Goal: Information Seeking & Learning: Learn about a topic

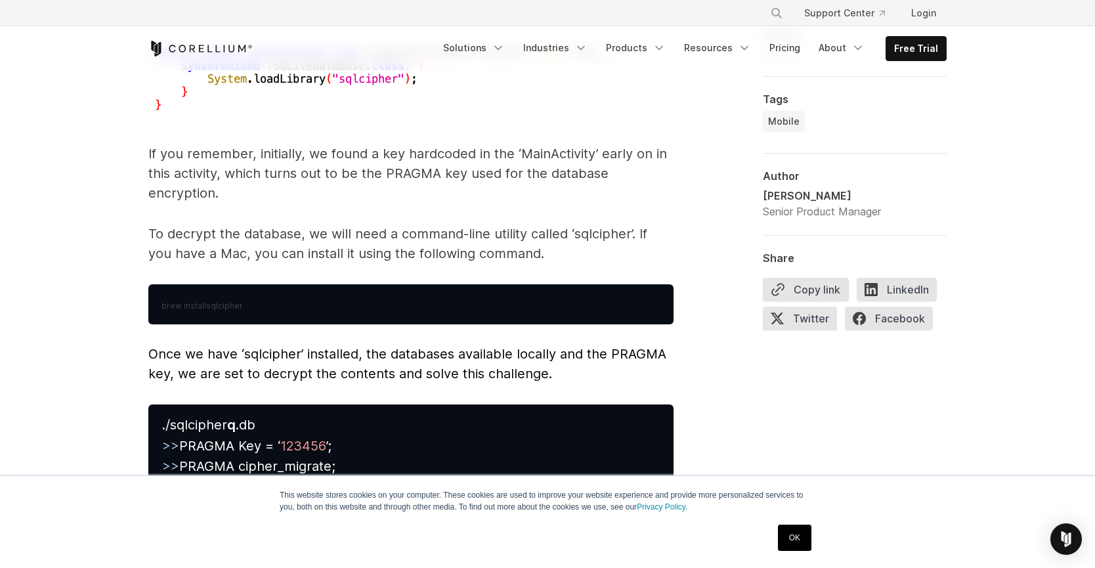
scroll to position [5858, 0]
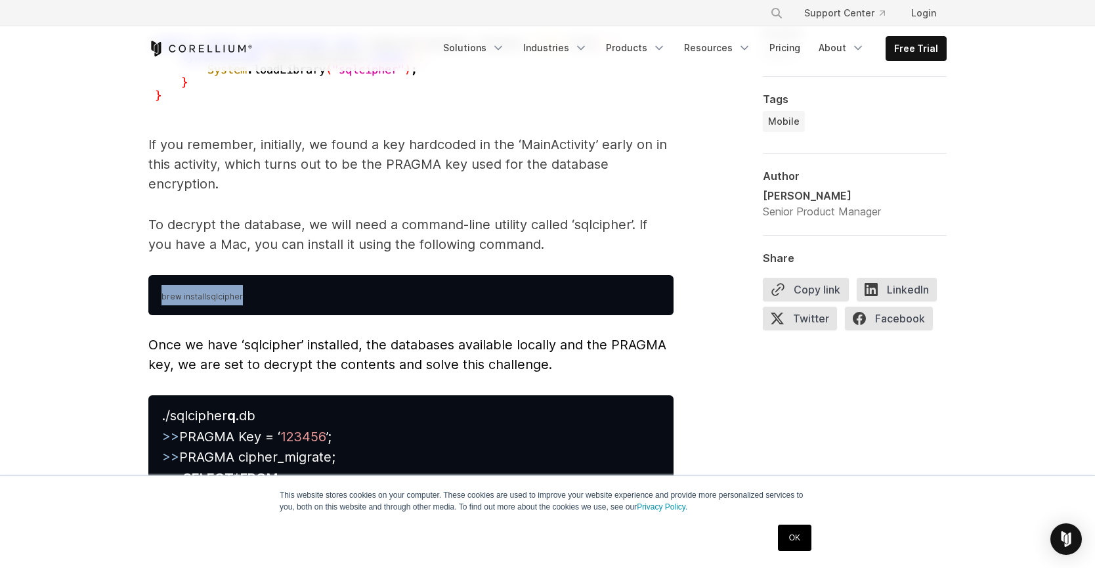
drag, startPoint x: 328, startPoint y: 284, endPoint x: 156, endPoint y: 280, distance: 172.0
click at [156, 280] on pre "brew install sqlcipher" at bounding box center [410, 295] width 525 height 40
click at [263, 349] on span "Once we have ‘sqlcipher’ installed, the databases available locally and the PRA…" at bounding box center [407, 354] width 518 height 35
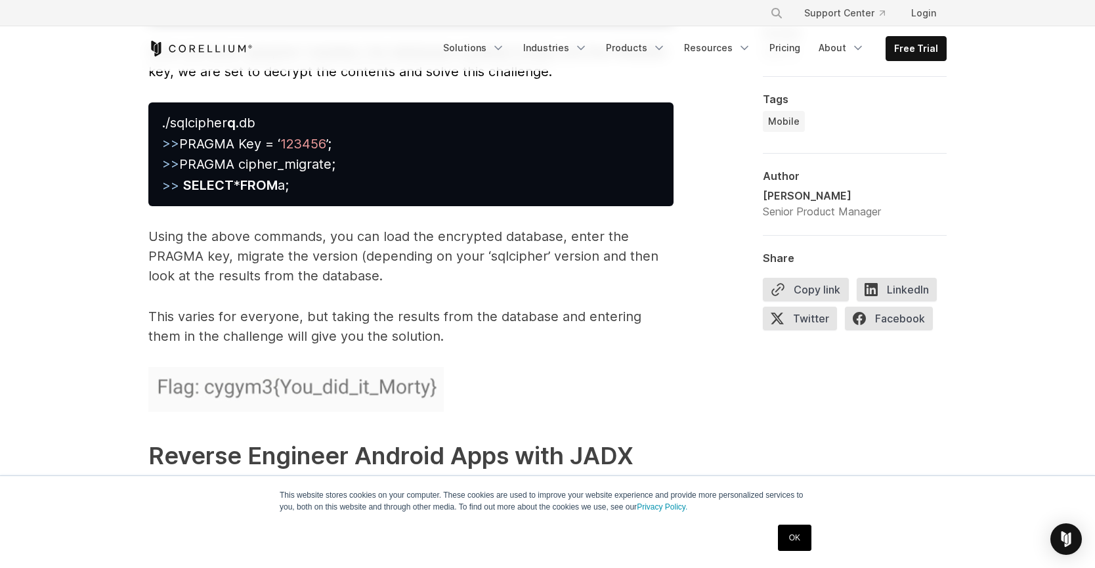
scroll to position [6151, 0]
click at [273, 366] on img at bounding box center [295, 388] width 295 height 45
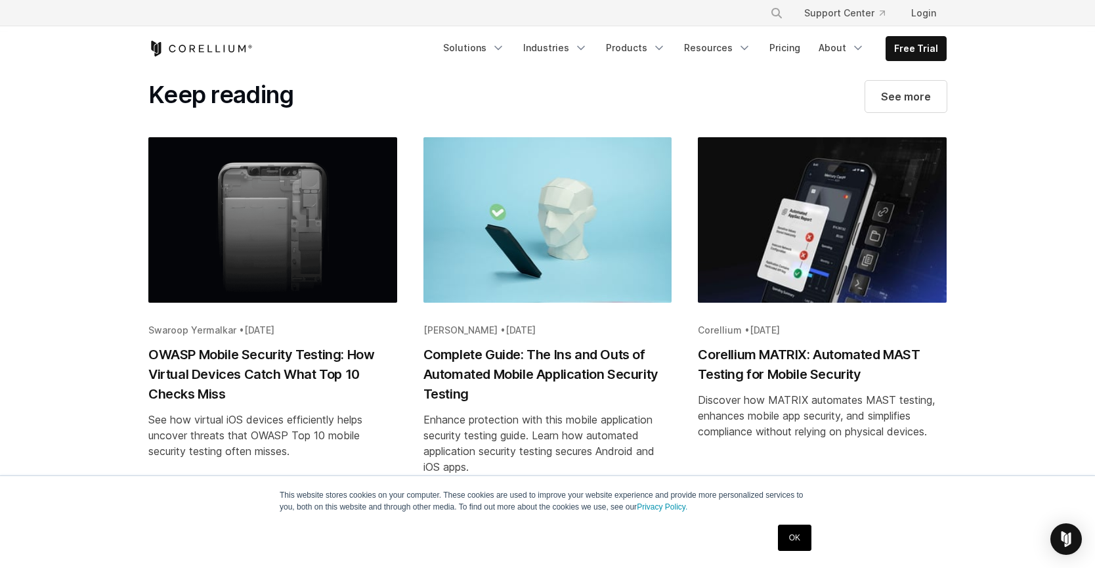
scroll to position [7085, 0]
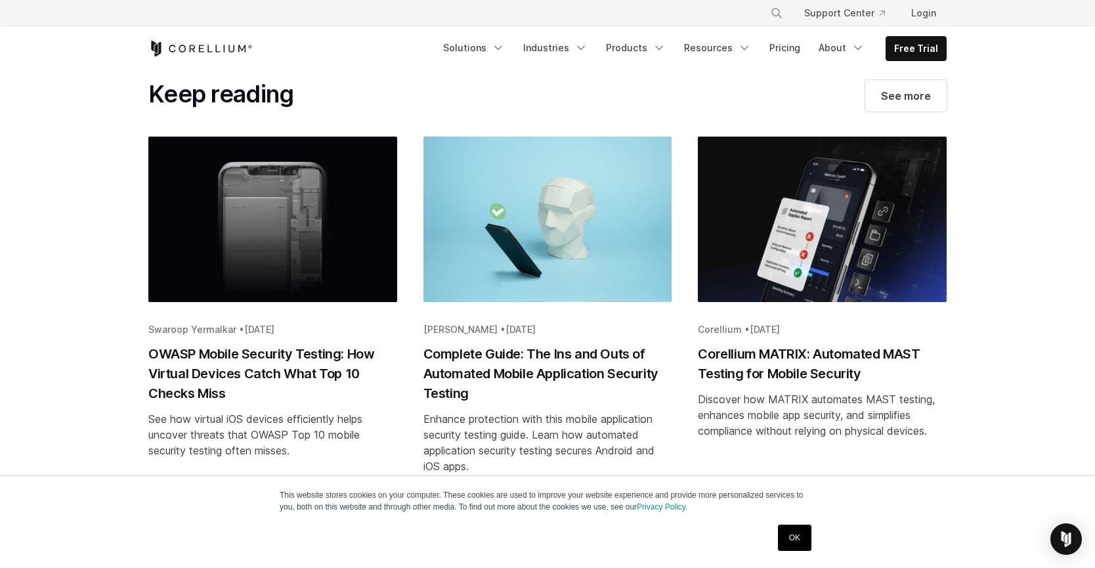
click at [320, 347] on h2 "OWASP Mobile Security Testing: How Virtual Devices Catch What Top 10 Checks Miss" at bounding box center [272, 373] width 249 height 59
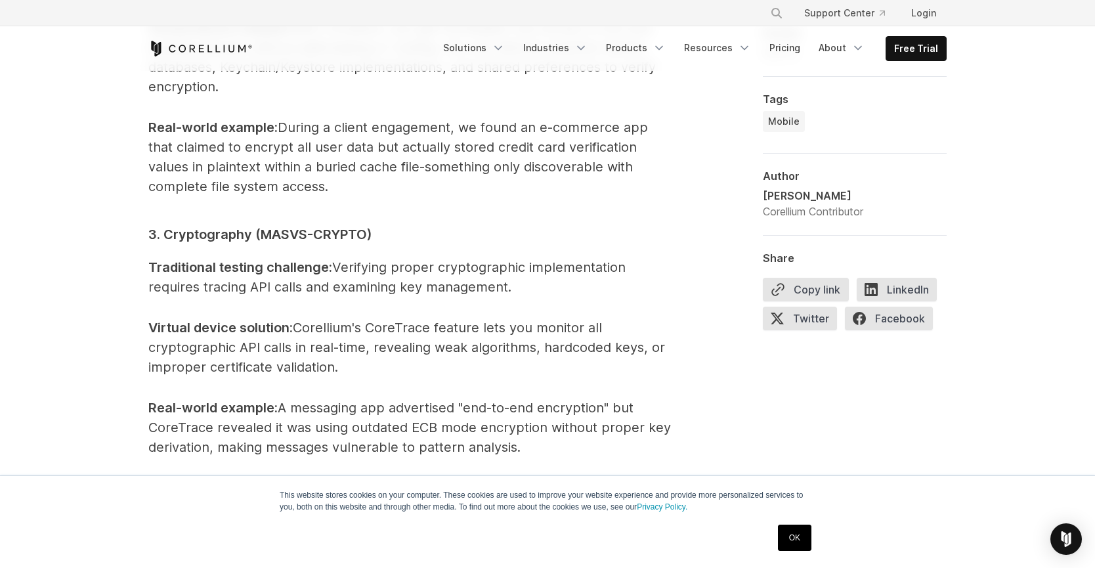
scroll to position [2195, 0]
click at [286, 374] on p "Virtual device solution : Corellium's CoreTrace feature lets you monitor all cr…" at bounding box center [410, 345] width 525 height 59
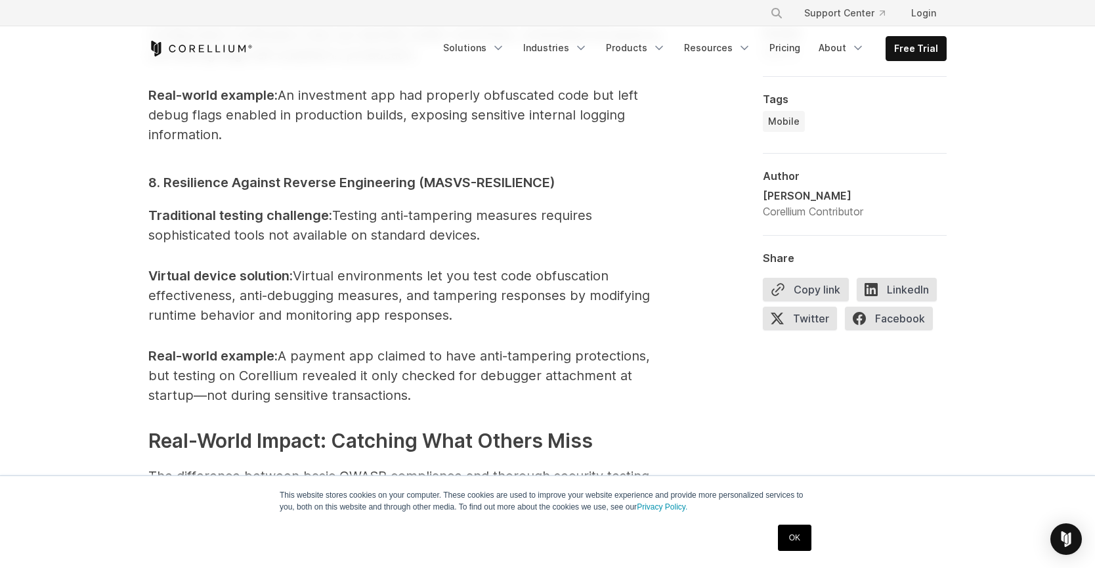
scroll to position [3552, 0]
